Goal: Ask a question

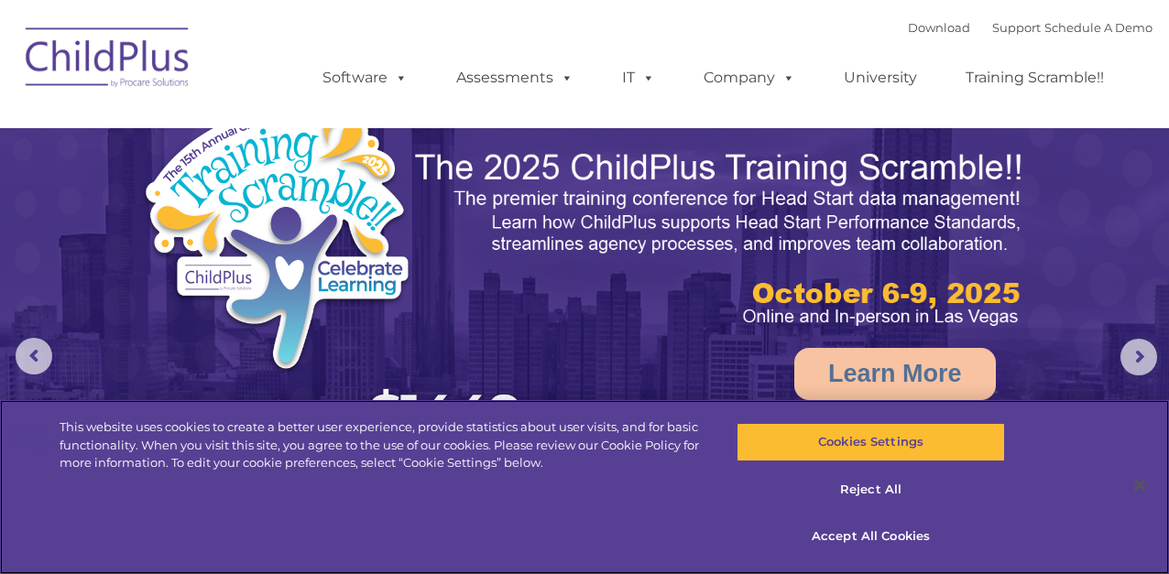
select select "MEDIUM"
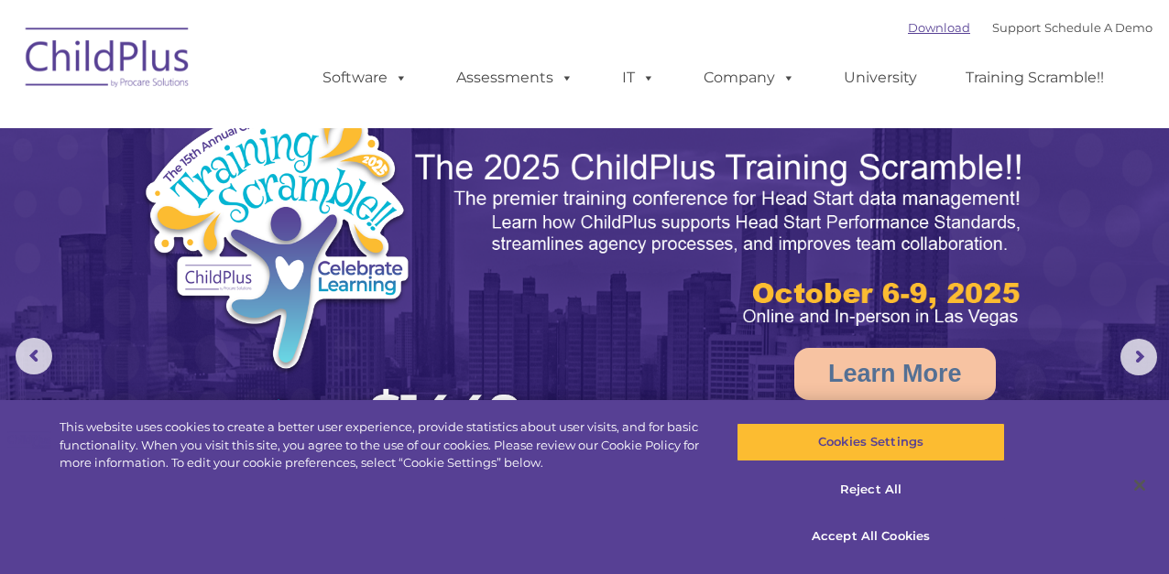
click at [908, 27] on link "Download" at bounding box center [939, 27] width 62 height 15
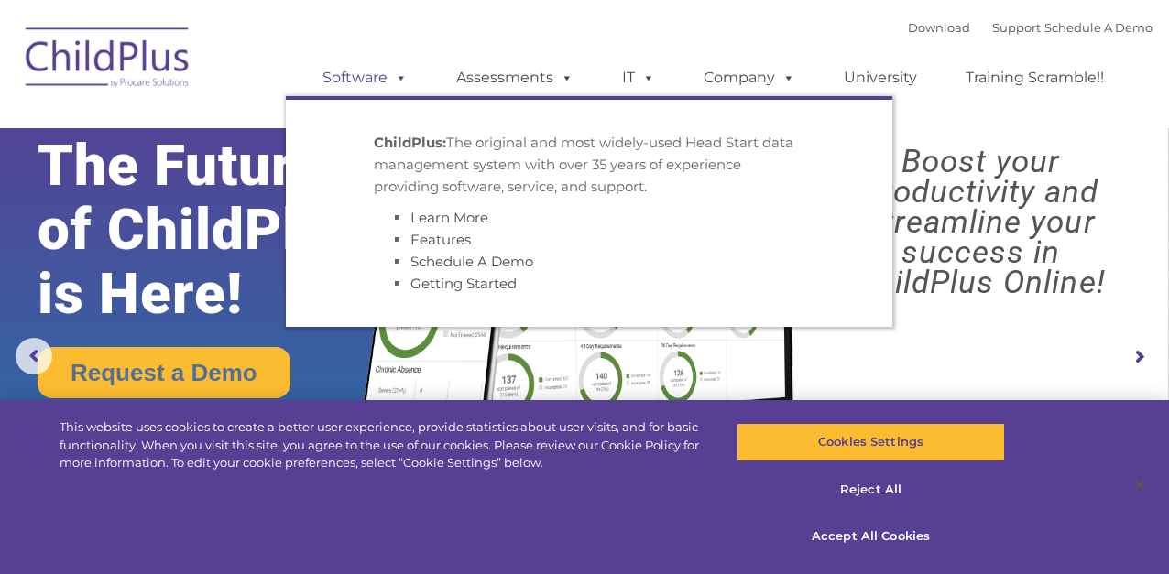
click at [379, 81] on link "Software" at bounding box center [365, 78] width 122 height 37
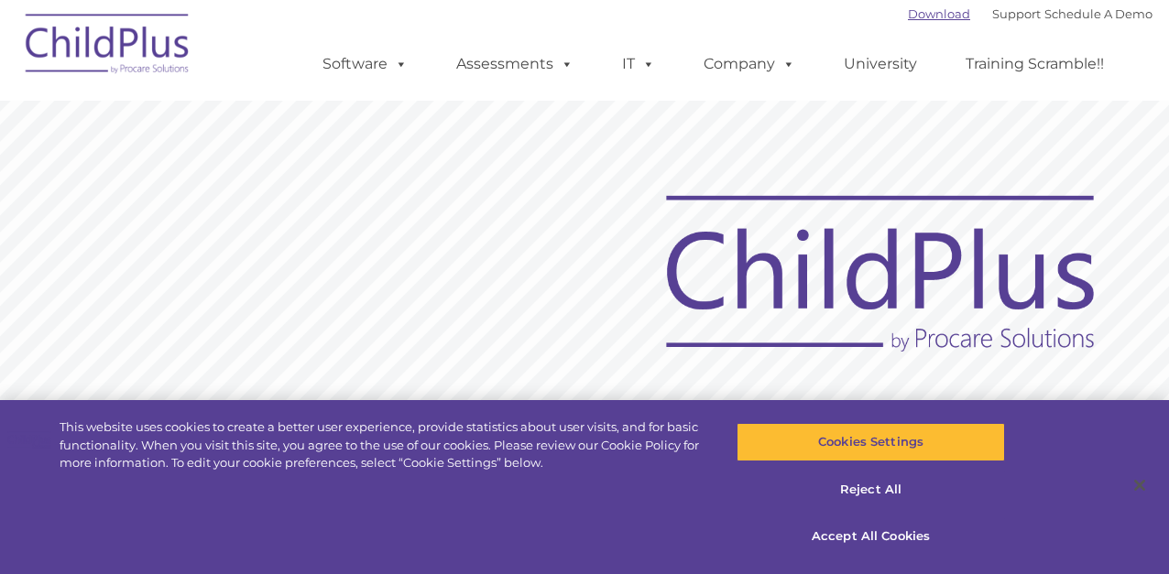
click at [922, 18] on link "Download" at bounding box center [939, 13] width 62 height 15
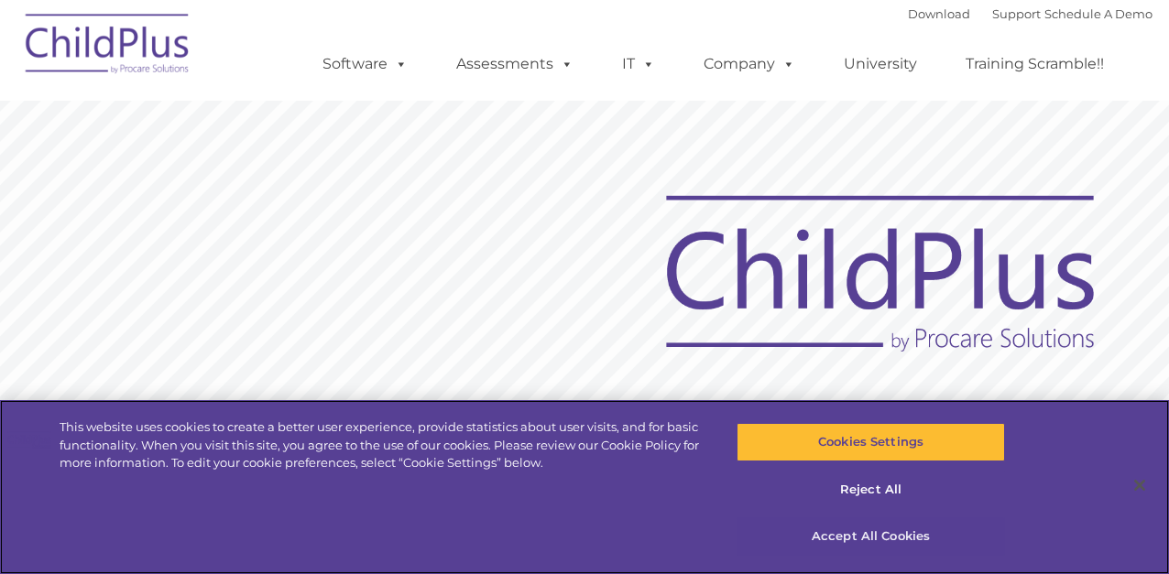
click at [866, 540] on button "Accept All Cookies" at bounding box center [870, 537] width 269 height 38
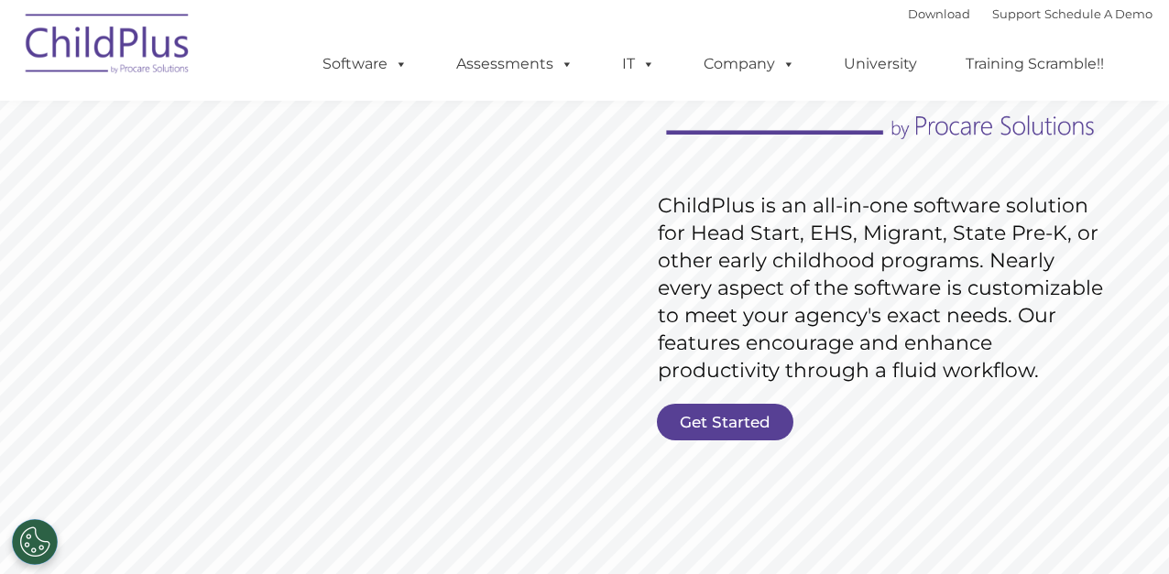
scroll to position [229, 0]
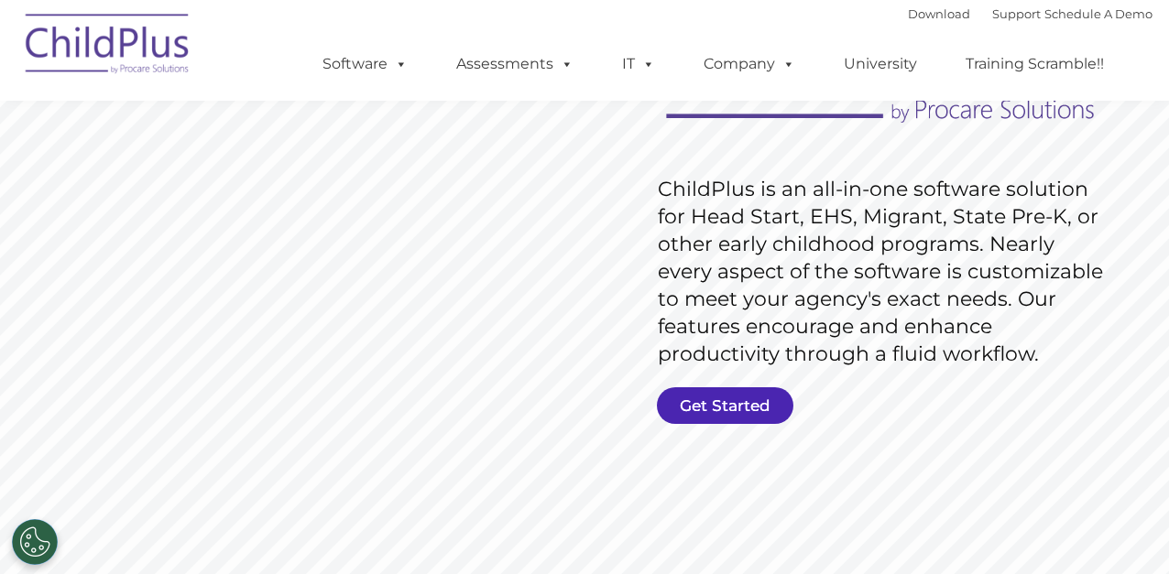
click at [751, 408] on link "Get Started" at bounding box center [725, 405] width 136 height 37
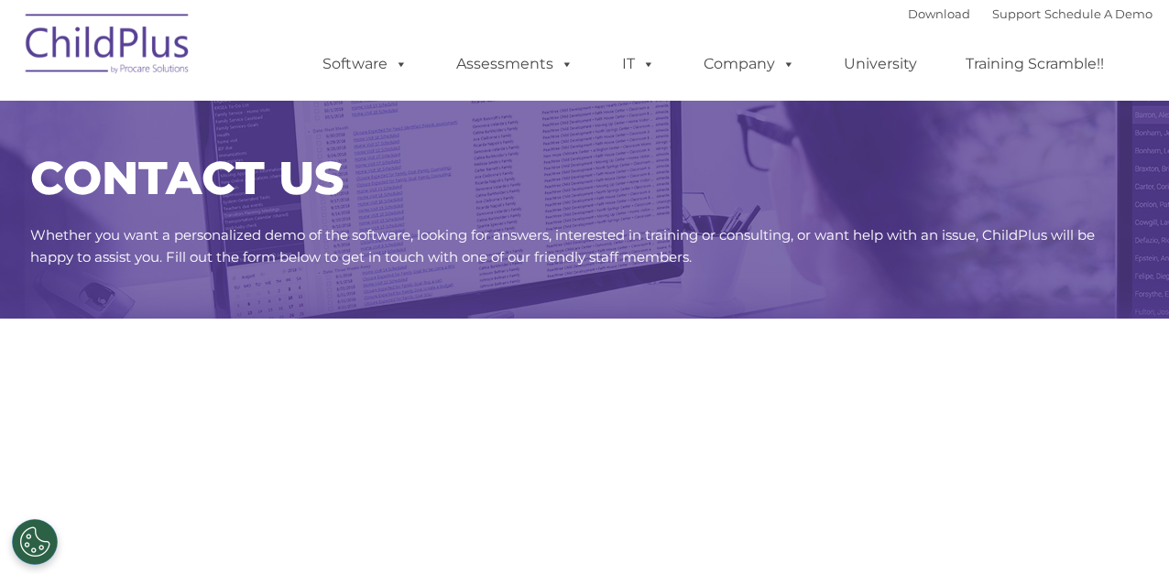
select select "MEDIUM"
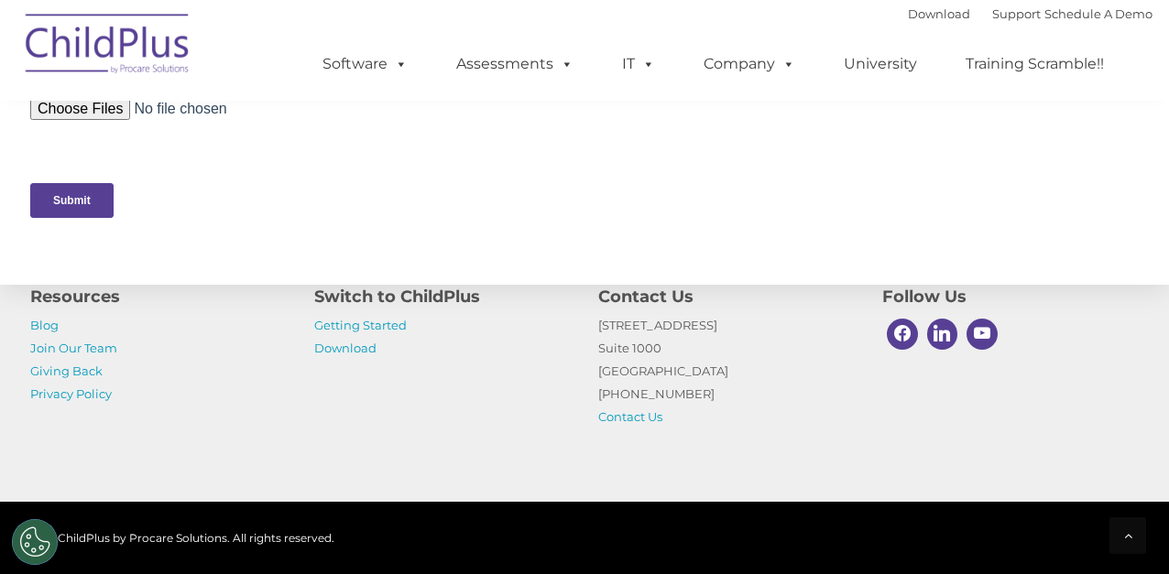
scroll to position [916, 0]
drag, startPoint x: 1161, startPoint y: 232, endPoint x: 1144, endPoint y: 126, distance: 106.6
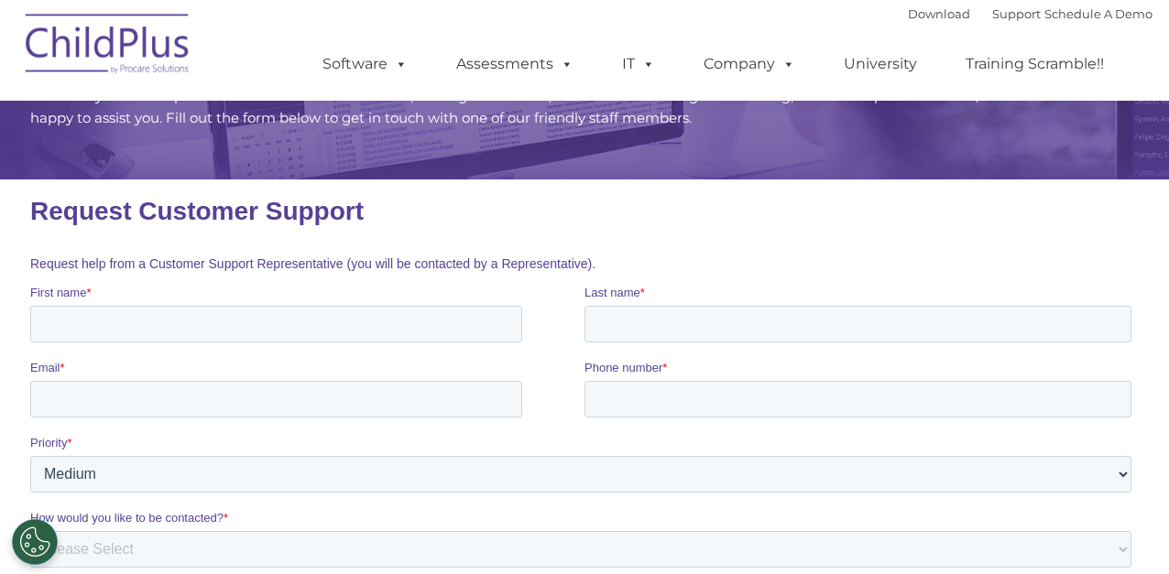
scroll to position [137, 0]
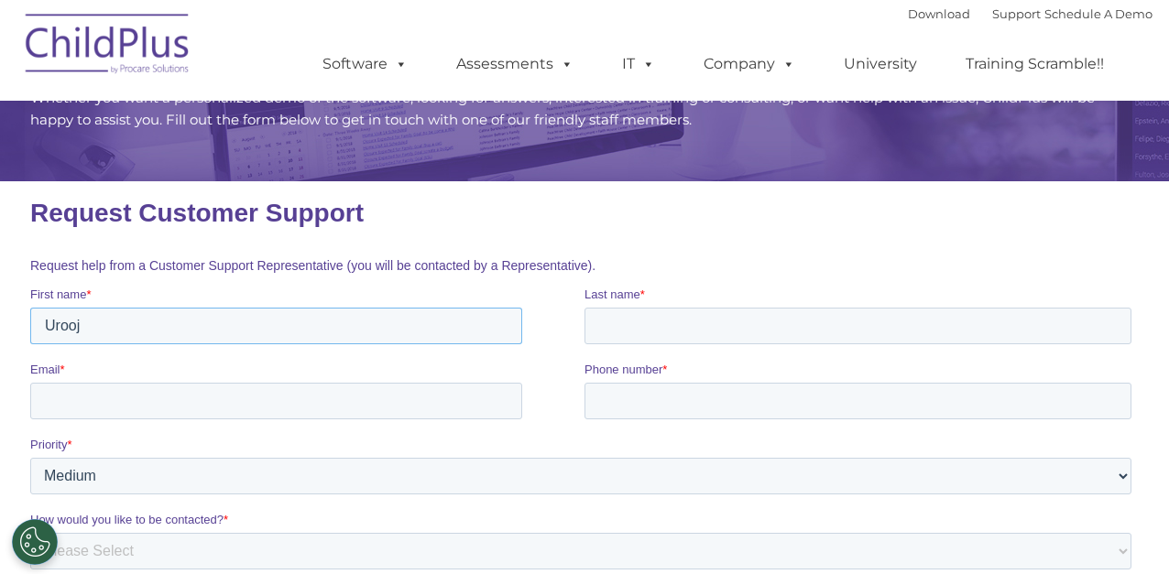
type input "Urooj"
type input "Umer"
type input "[EMAIL_ADDRESS][DOMAIN_NAME]"
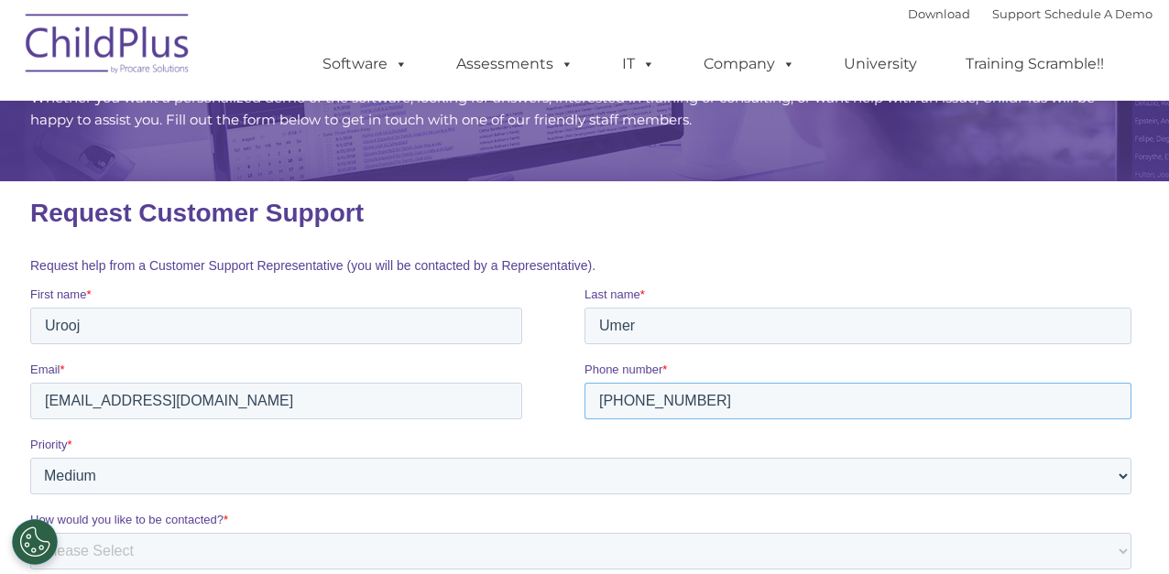
type input "[PHONE_NUMBER]"
drag, startPoint x: 1164, startPoint y: 247, endPoint x: 1165, endPoint y: 276, distance: 28.4
click at [1165, 276] on section "CONTACT US Whether you want a personalized demo of the software, looking for an…" at bounding box center [584, 472] width 1169 height 1219
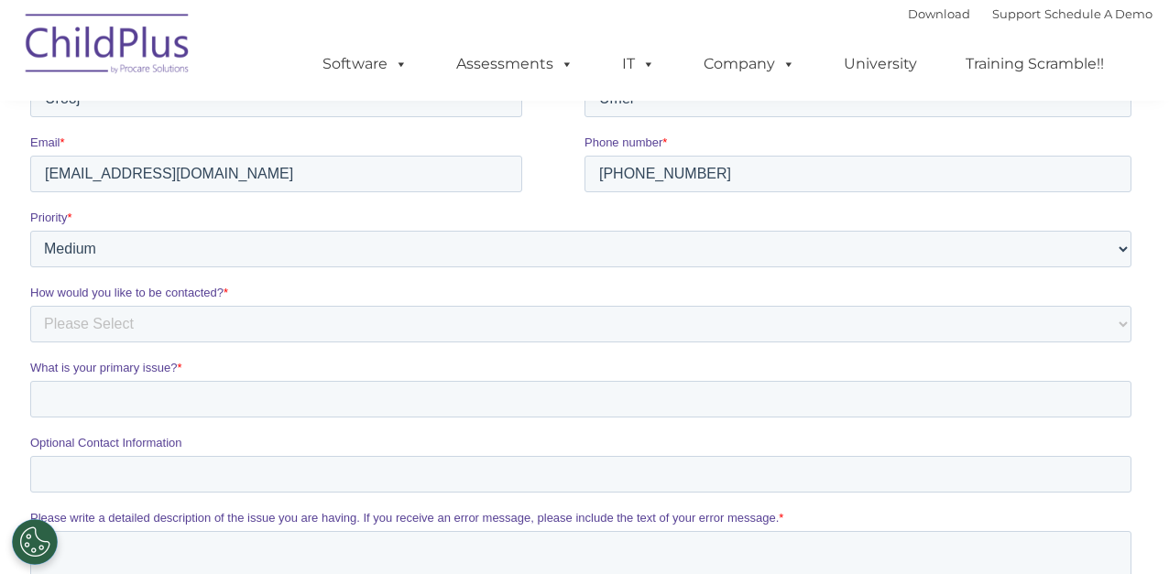
scroll to position [366, 0]
select select "HIGH"
select select "Email"
click at [419, 401] on input "What is your primary issue? *" at bounding box center [580, 397] width 1101 height 37
type input "c"
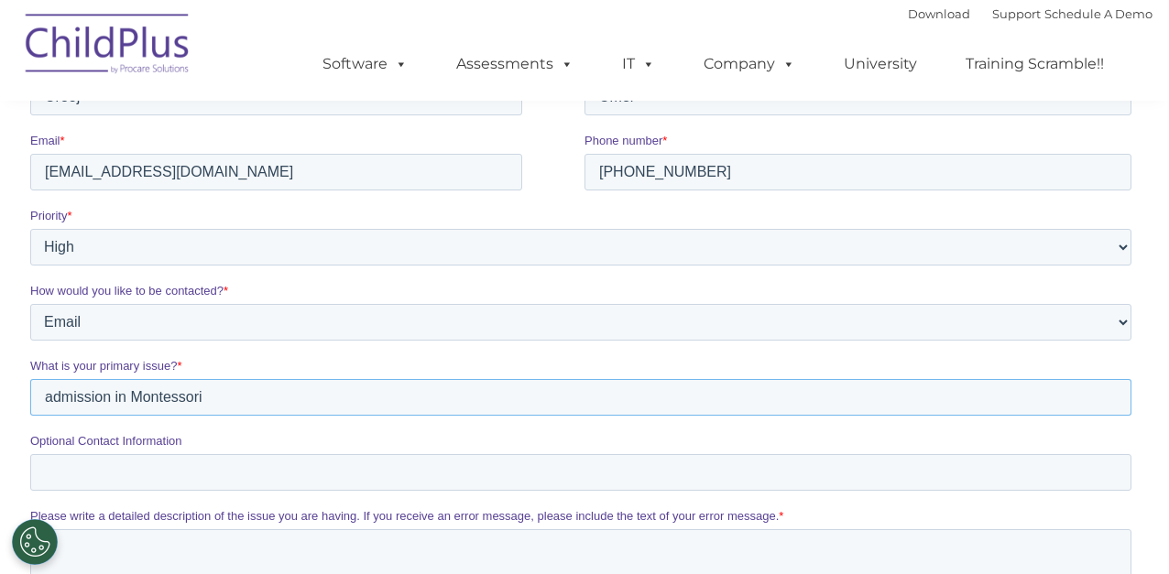
type input "admission in Montessori"
click at [194, 468] on input "Optional Contact Information" at bounding box center [580, 472] width 1101 height 37
type input "4696938253"
click at [1160, 179] on section "CONTACT US Whether you want a personalized demo of the software, looking for an…" at bounding box center [584, 243] width 1169 height 1219
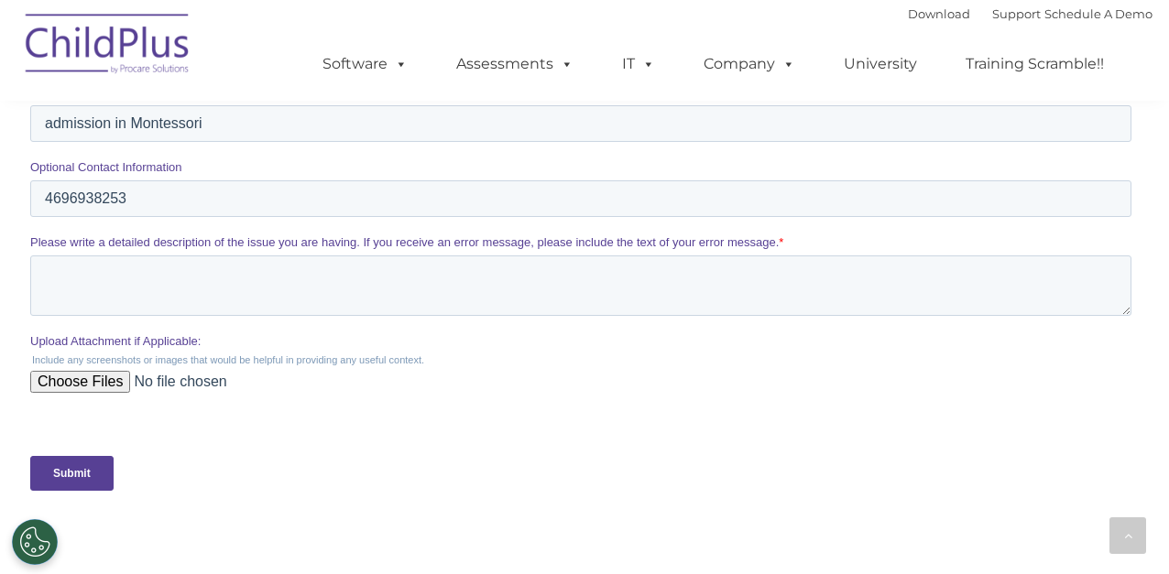
scroll to position [641, 0]
click at [415, 273] on textarea "Please write a detailed description of the issue you are having. If you receive…" at bounding box center [580, 285] width 1101 height 60
type textarea "p"
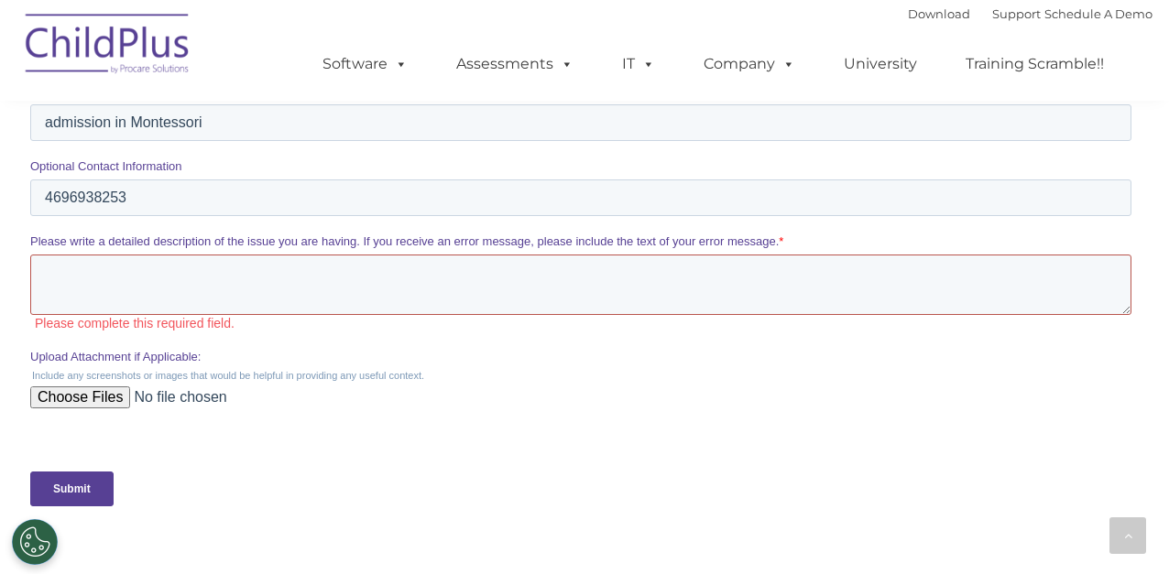
click at [340, 298] on textarea "Please write a detailed description of the issue you are having. If you receive…" at bounding box center [580, 285] width 1101 height 60
click at [542, 283] on textarea "Please write a detailed description of the issue you are having. If you receive…" at bounding box center [580, 285] width 1101 height 60
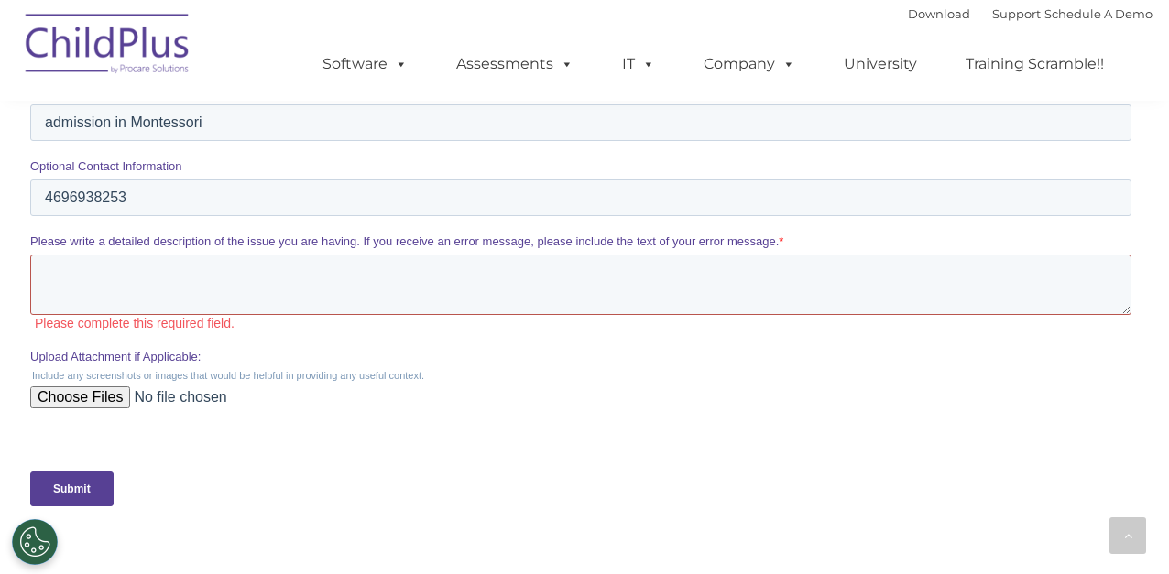
paste textarea "[URL][DOMAIN_NAME]"
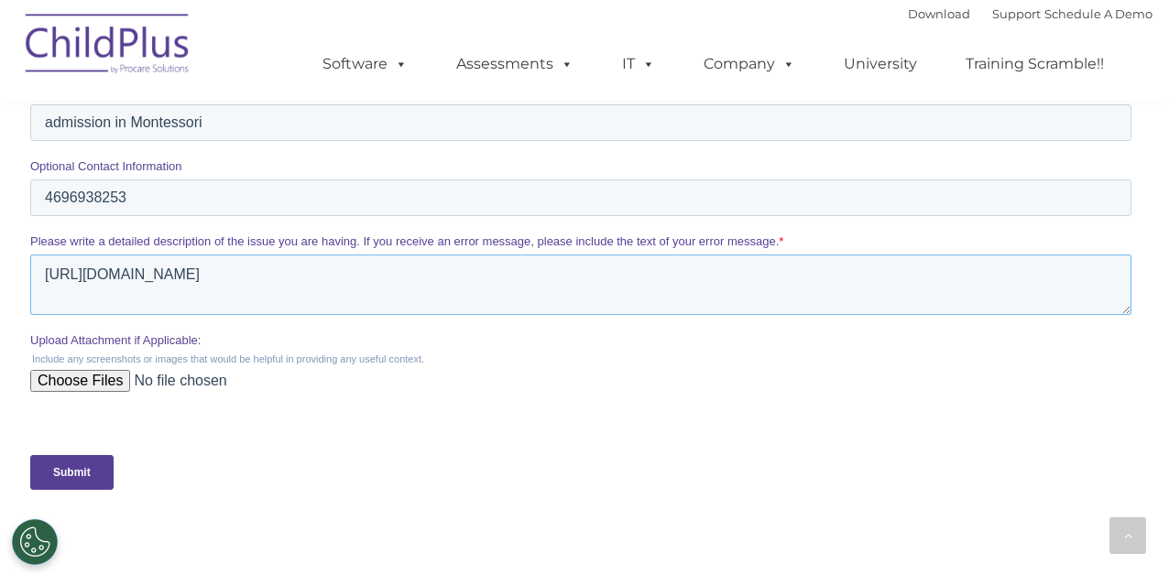
click at [39, 283] on textarea "[URL][DOMAIN_NAME]" at bounding box center [580, 285] width 1101 height 60
click at [152, 276] on textarea "I am looking for Admission of my 3 year [URL][DOMAIN_NAME]" at bounding box center [580, 285] width 1101 height 60
click at [381, 273] on textarea "I am looking for Montessori Admission of my 3 year [URL][DOMAIN_NAME]" at bounding box center [580, 285] width 1101 height 60
drag, startPoint x: 385, startPoint y: 306, endPoint x: 392, endPoint y: 323, distance: 18.9
click at [392, 323] on fieldset "Please write a detailed description of the issue you are having. If you receive…" at bounding box center [584, 282] width 1108 height 99
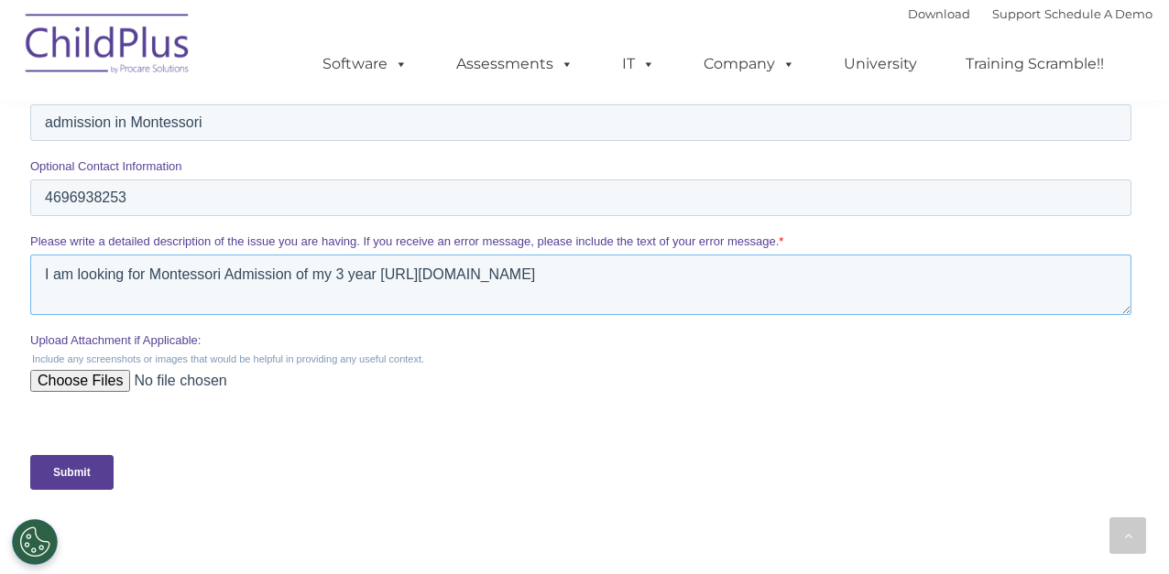
click at [381, 280] on textarea "I am looking for Montessori Admission of my 3 year [URL][DOMAIN_NAME]" at bounding box center [580, 285] width 1101 height 60
drag, startPoint x: 381, startPoint y: 280, endPoint x: 354, endPoint y: 278, distance: 27.6
click at [354, 278] on textarea "I am looking for Montessori Admission of my 3 year [URL][DOMAIN_NAME]" at bounding box center [580, 285] width 1101 height 60
click at [380, 277] on textarea "I am looking for Montessori Admission of my 3 year https://app.childplus.com/Pl…" at bounding box center [580, 285] width 1101 height 60
drag, startPoint x: 379, startPoint y: 306, endPoint x: 412, endPoint y: 365, distance: 68.1
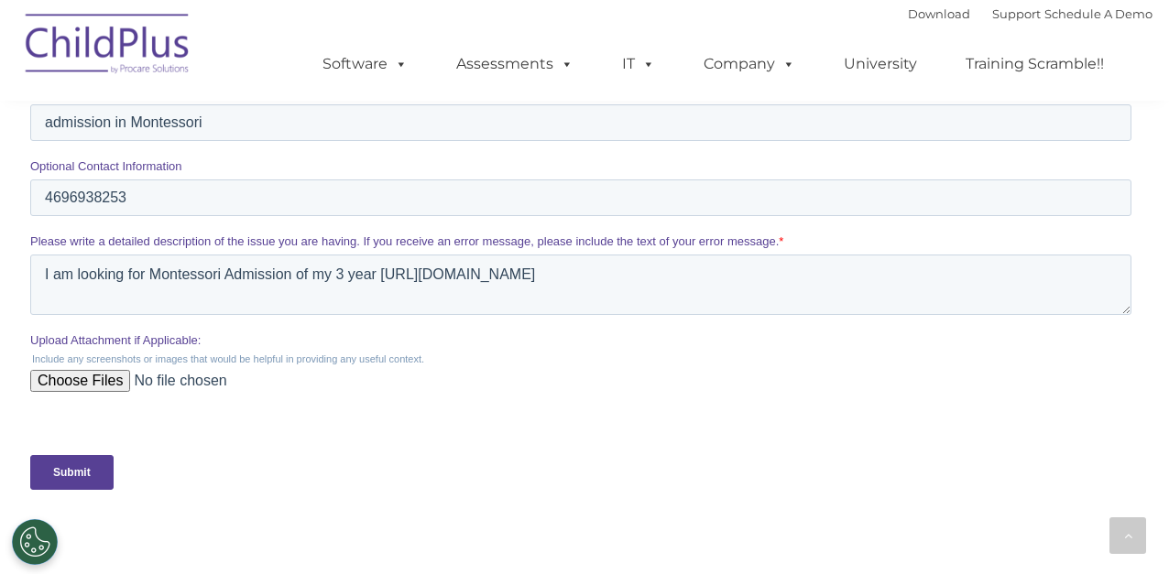
click at [412, 365] on legend "Include any screenshots or images that would be helpful in providing any useful…" at bounding box center [584, 359] width 1108 height 11
click at [379, 279] on textarea "I am looking for Montessori Admission of my 3 year https://app.childplus.com/Pl…" at bounding box center [580, 285] width 1101 height 60
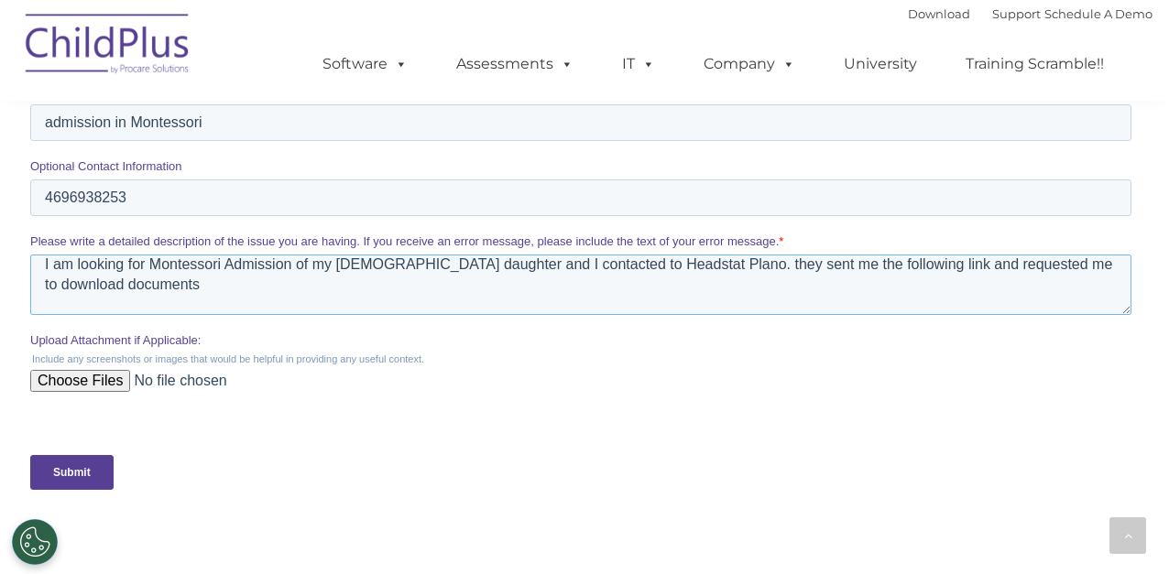
scroll to position [30, 0]
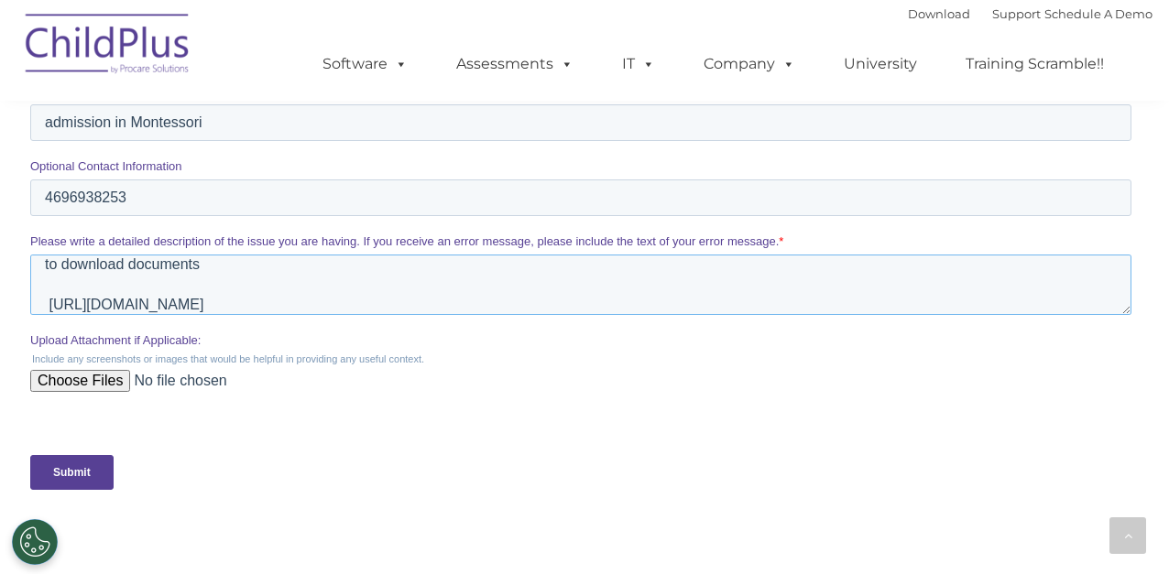
click at [930, 301] on textarea "I am looking for Montessori Admission of my 3 year old daughter and I contacted…" at bounding box center [580, 285] width 1101 height 60
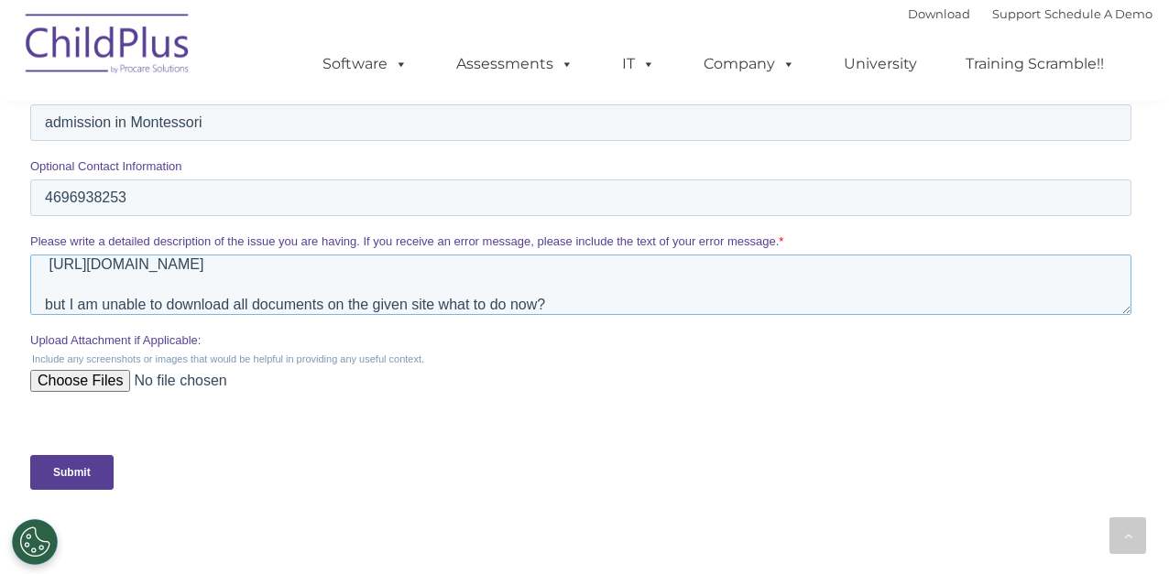
type textarea "I am looking for Montessori Admission of my 3 year old daughter and I contacted…"
click at [83, 477] on input "Submit" at bounding box center [71, 472] width 83 height 35
